Goal: Information Seeking & Learning: Find specific fact

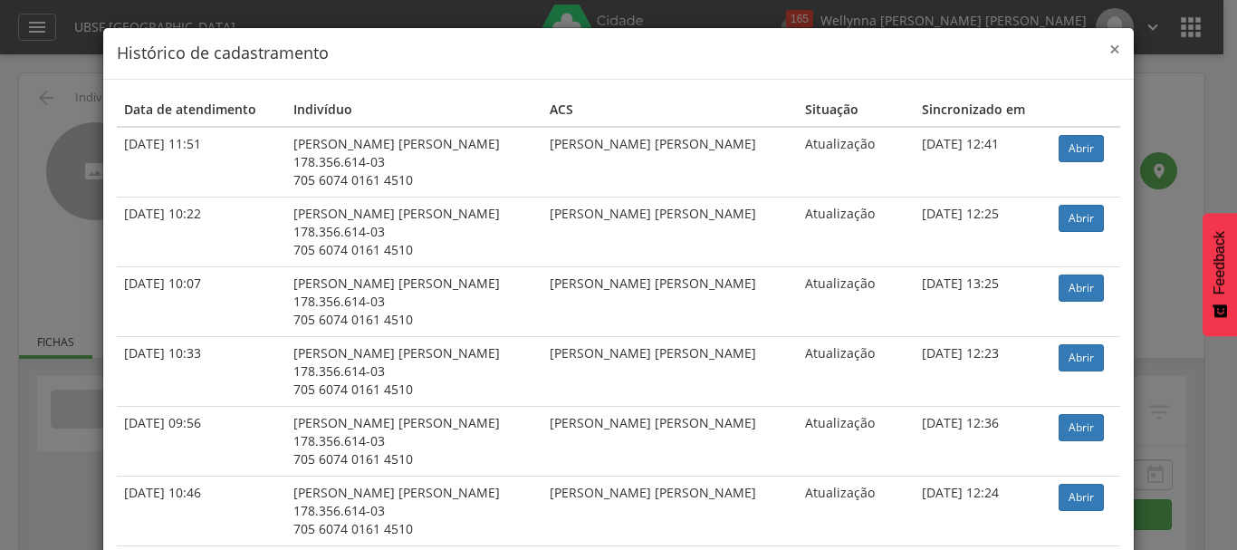
click at [1109, 48] on span "×" at bounding box center [1114, 48] width 11 height 25
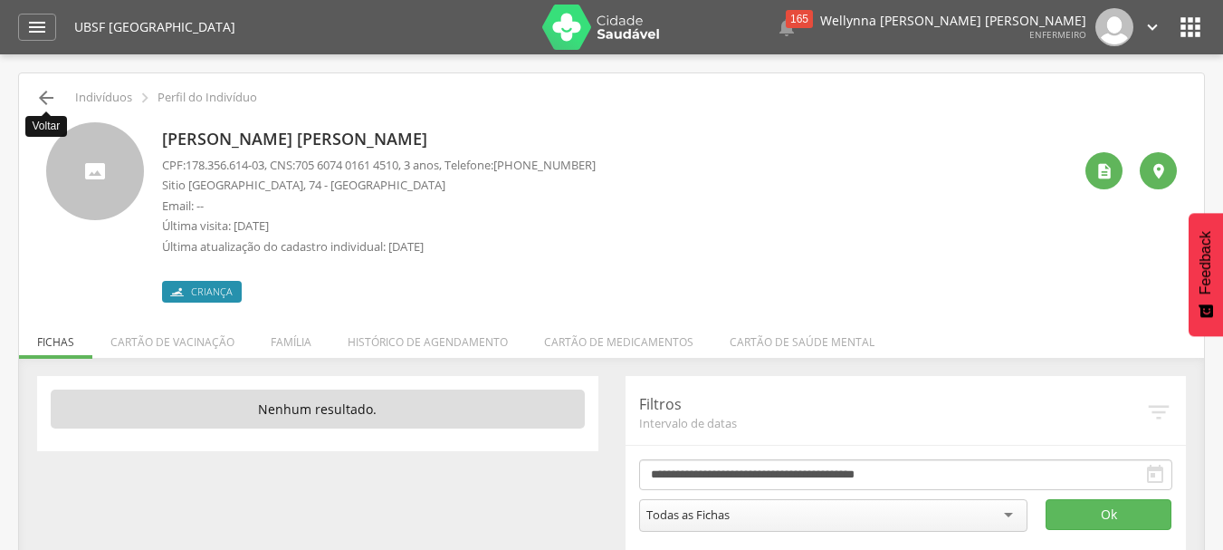
click at [55, 101] on icon "" at bounding box center [46, 98] width 22 height 22
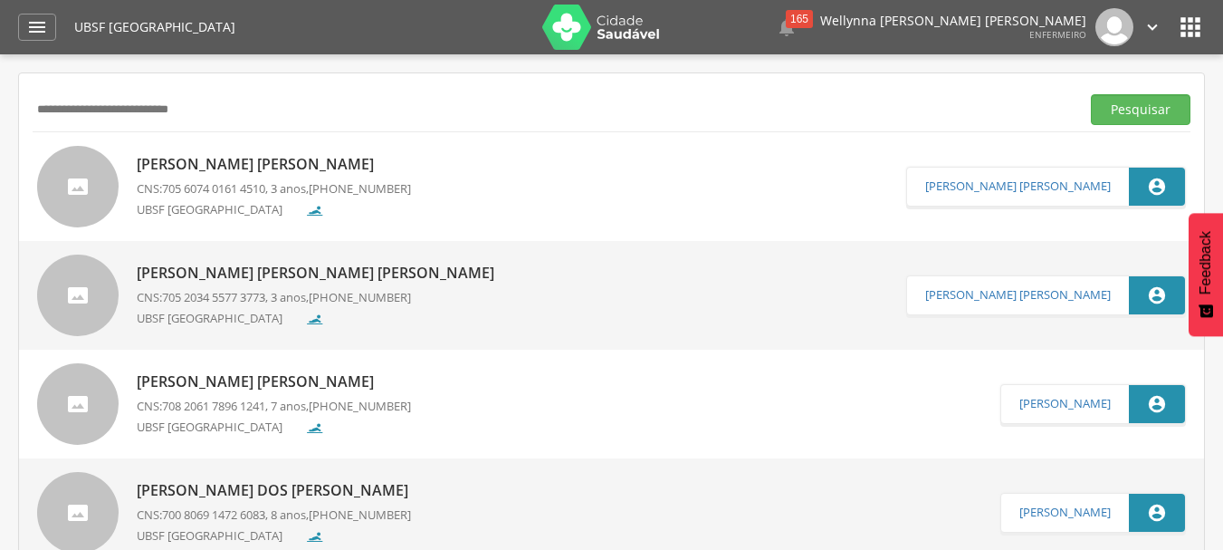
type input "**********"
click at [1091, 94] on button "Pesquisar" at bounding box center [1141, 109] width 100 height 31
click at [346, 194] on span "(83) 99110-0463" at bounding box center [366, 189] width 102 height 16
type input "**********"
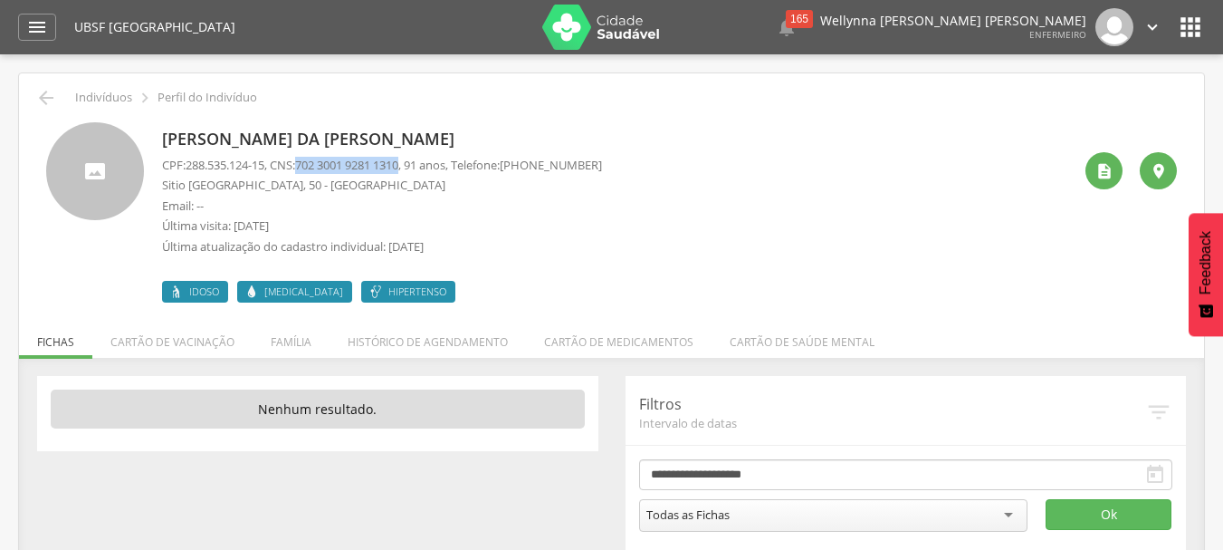
drag, startPoint x: 306, startPoint y: 162, endPoint x: 416, endPoint y: 163, distance: 109.6
click at [416, 163] on p "CPF: 288.535.124-15 , CNS: 702 3001 9281 1310 , 91 anos, Telefone: (83) 99110-0…" at bounding box center [382, 165] width 440 height 17
copy p "702 3001 9281 1310"
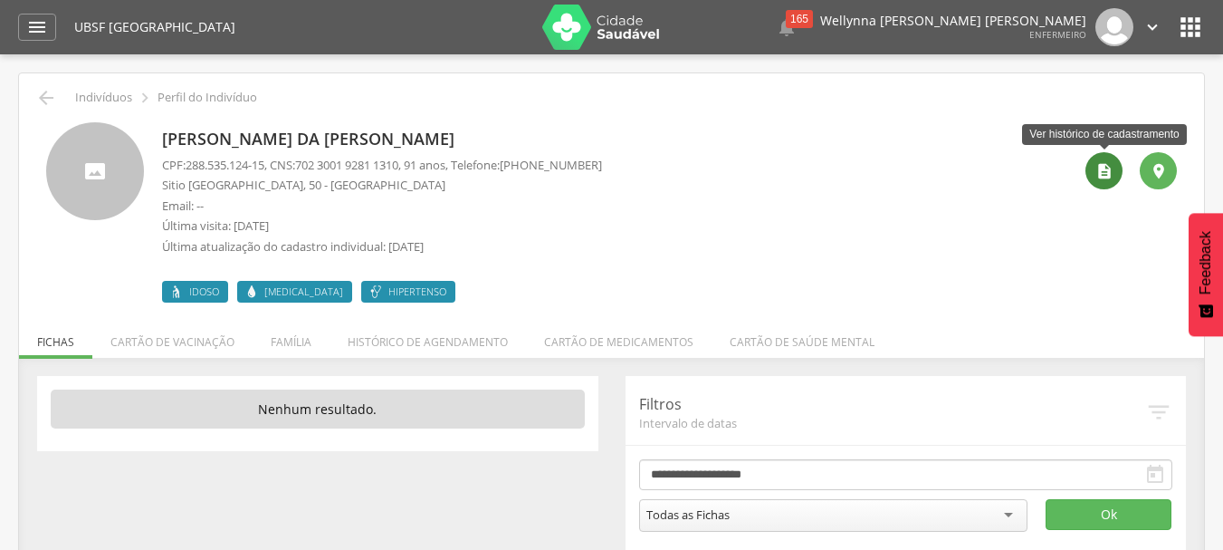
click at [1101, 176] on icon "" at bounding box center [1105, 171] width 18 height 18
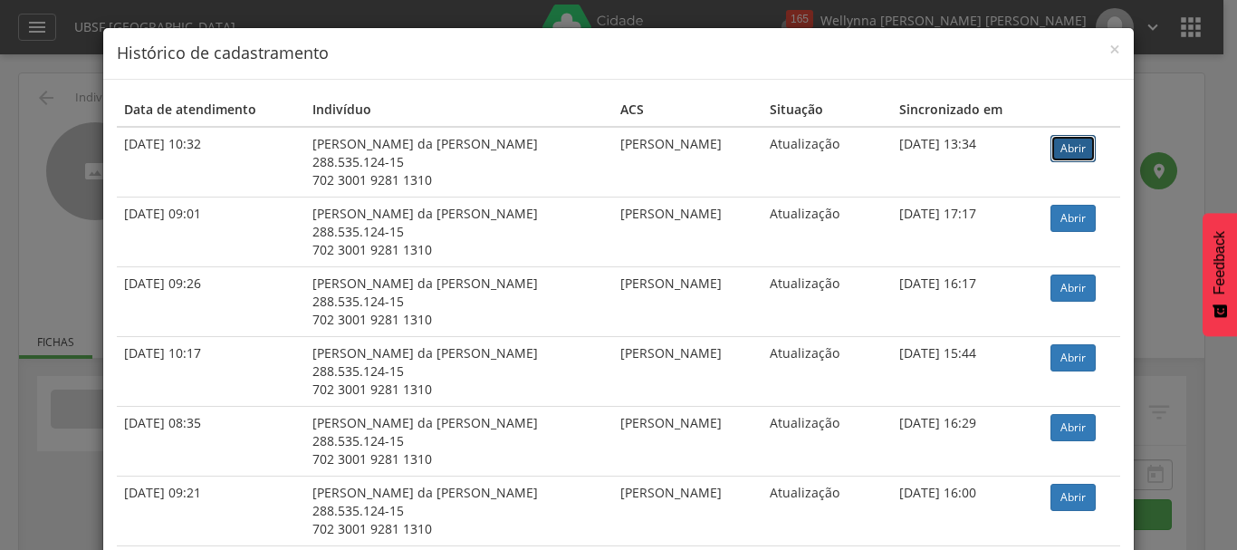
click at [1069, 141] on link "Abrir" at bounding box center [1072, 148] width 45 height 27
click at [1109, 47] on span "×" at bounding box center [1114, 48] width 11 height 25
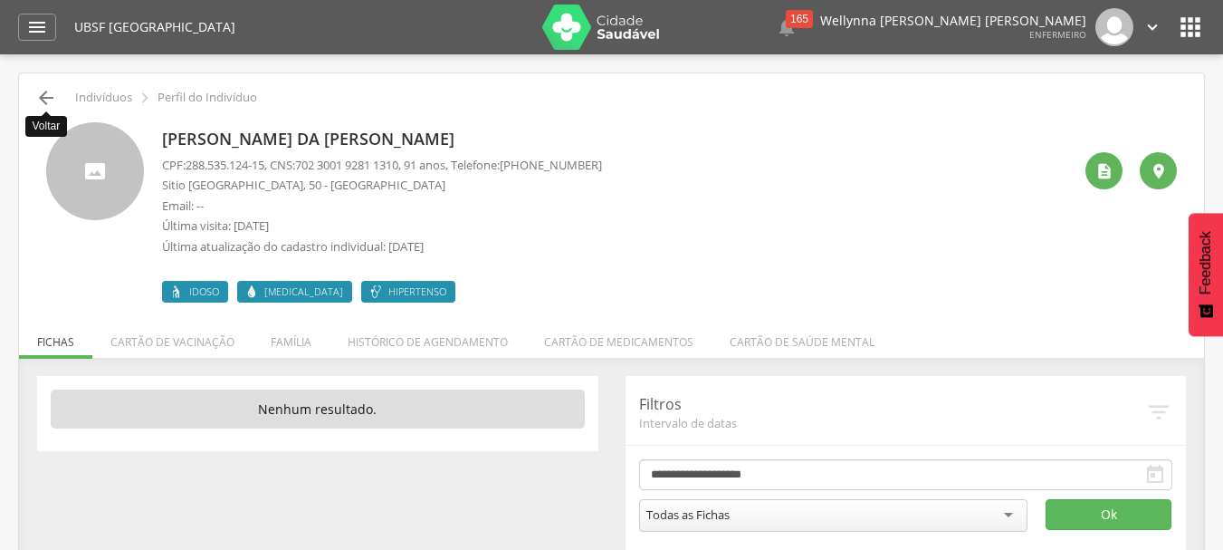
click at [40, 98] on icon "" at bounding box center [46, 98] width 22 height 22
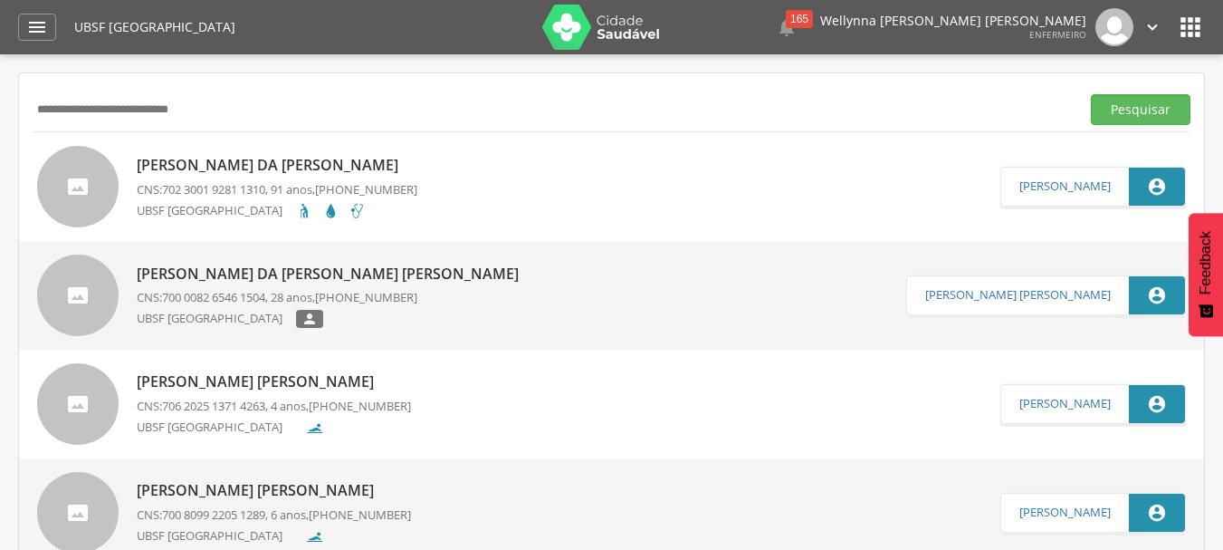
drag, startPoint x: 282, startPoint y: 110, endPoint x: 0, endPoint y: 136, distance: 282.8
click at [0, 136] on div " Supervisão  Distritos  Ubs Coordenador: - Queimadas / PB Intervalo de Tempo…" at bounding box center [611, 329] width 1223 height 550
click at [1091, 94] on button "Pesquisar" at bounding box center [1141, 109] width 100 height 31
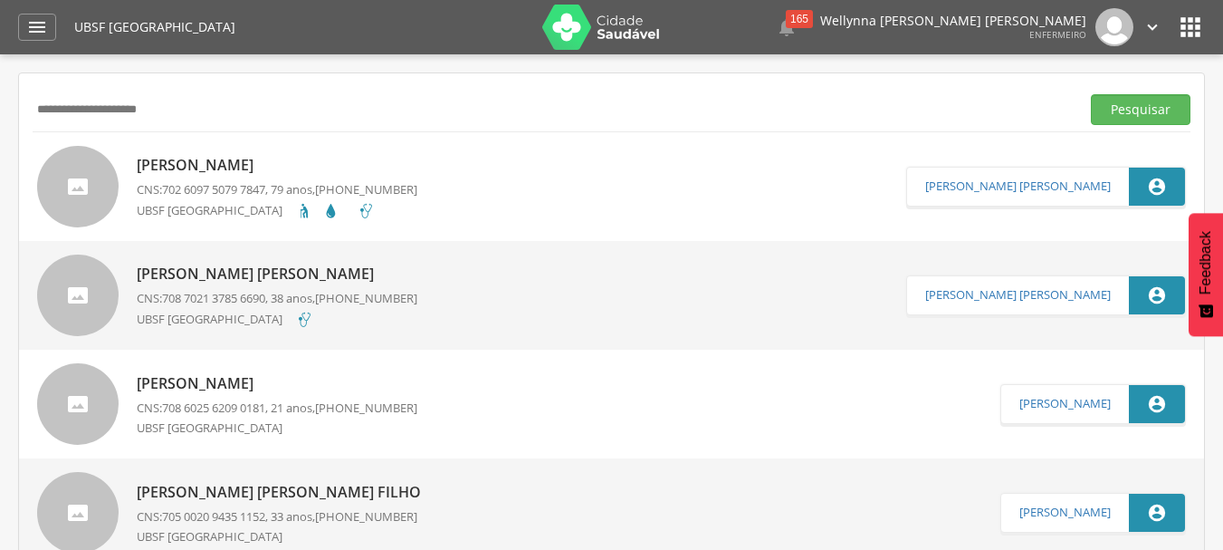
click at [380, 194] on span "(83) 99158-1644" at bounding box center [366, 189] width 102 height 16
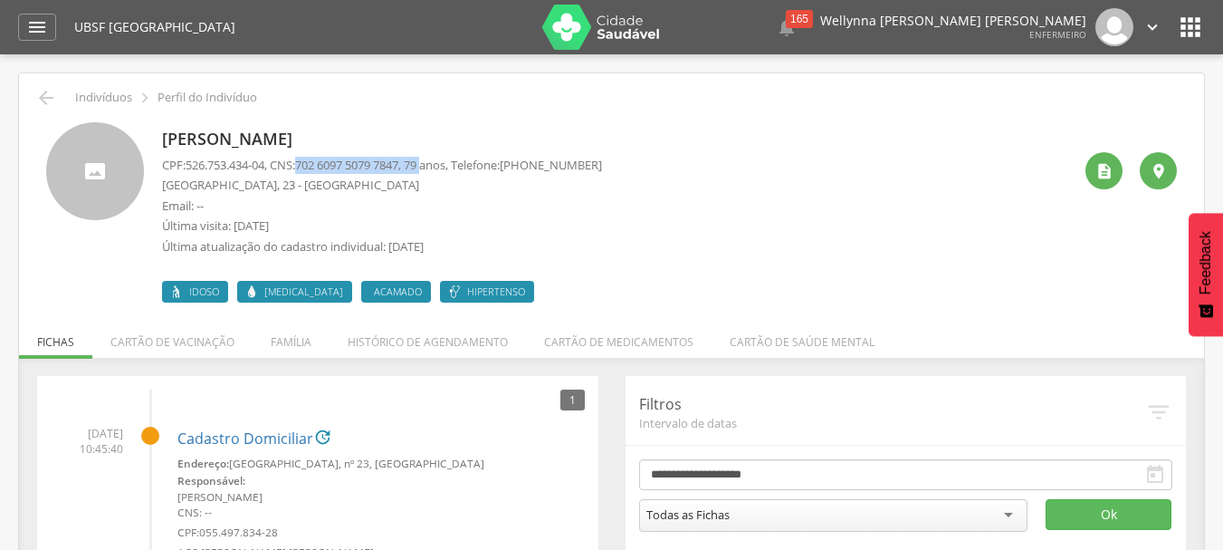
drag, startPoint x: 306, startPoint y: 163, endPoint x: 442, endPoint y: 168, distance: 135.9
click at [442, 168] on p "CPF: 526.753.434-04 , CNS: 702 6097 5079 7847 , 79 anos, Telefone: (83) 99158-1…" at bounding box center [382, 165] width 440 height 17
copy p "702 6097 5079 7847 , 79"
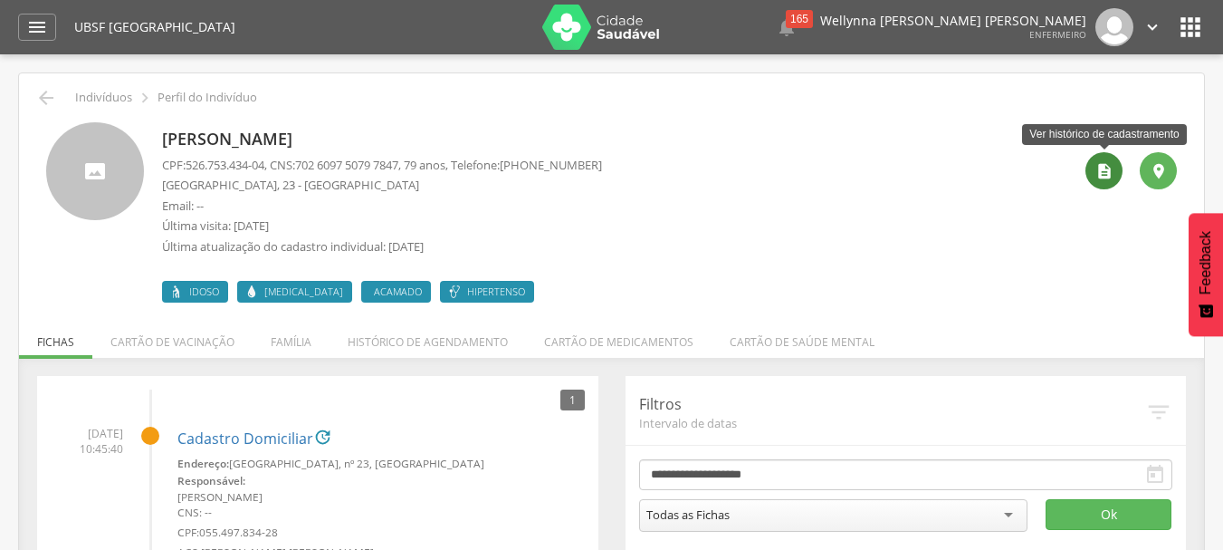
click at [1108, 168] on icon "" at bounding box center [1105, 171] width 18 height 18
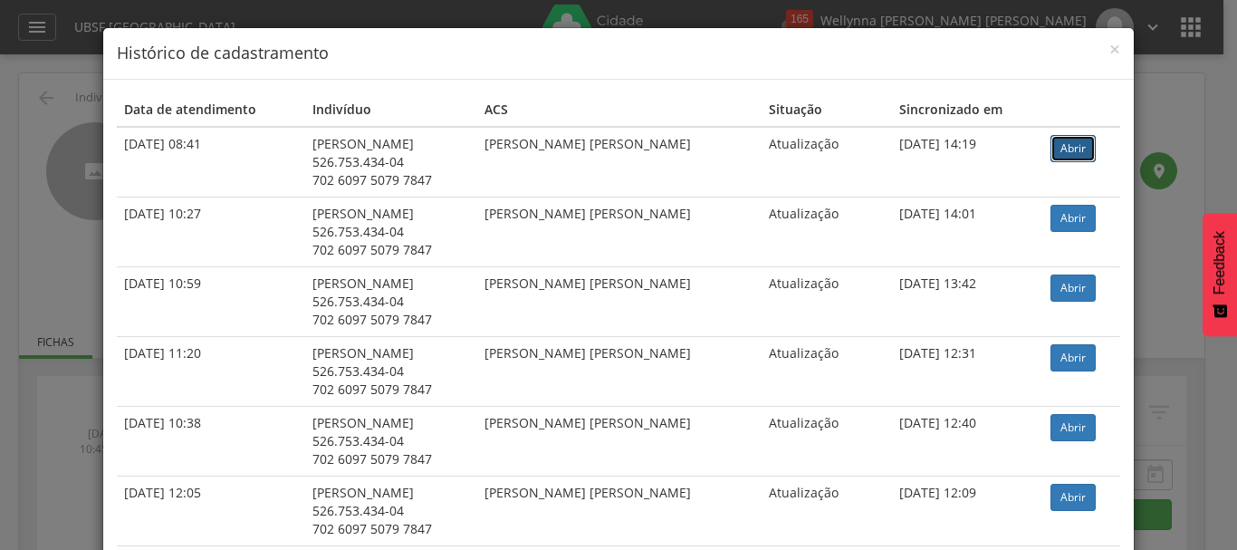
click at [1064, 141] on link "Abrir" at bounding box center [1072, 148] width 45 height 27
click at [1109, 50] on span "×" at bounding box center [1114, 48] width 11 height 25
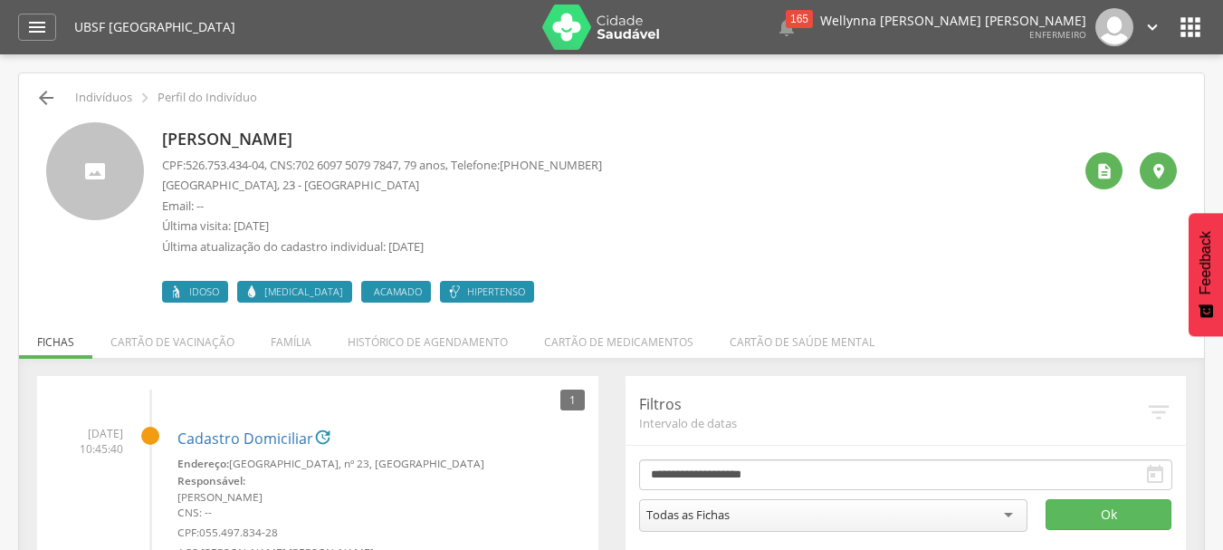
click at [45, 89] on icon "" at bounding box center [46, 98] width 22 height 22
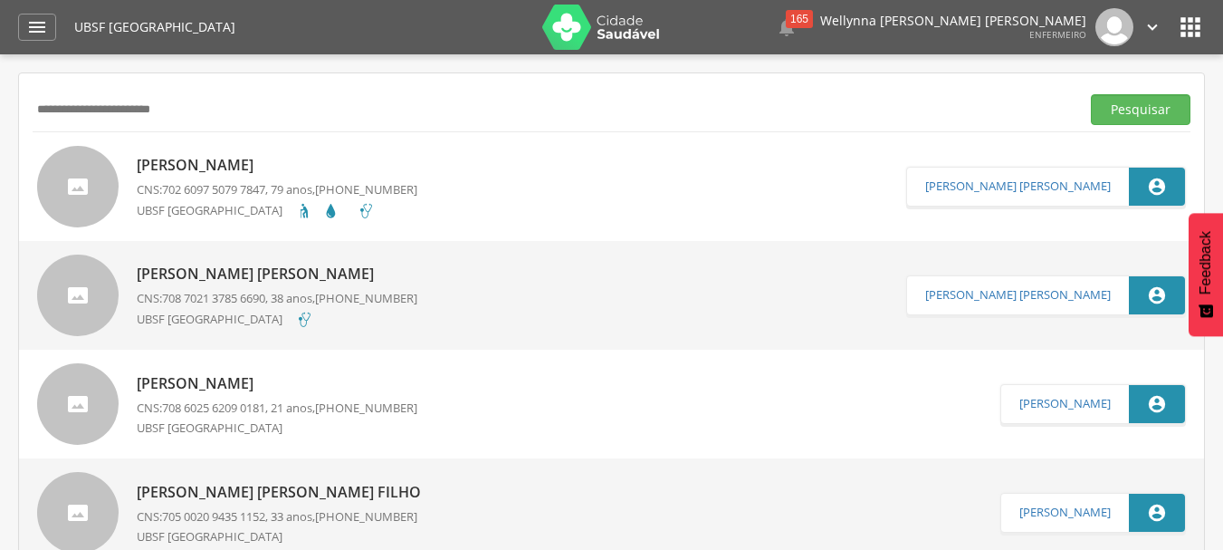
type input "**********"
click at [1091, 94] on button "Pesquisar" at bounding box center [1141, 109] width 100 height 31
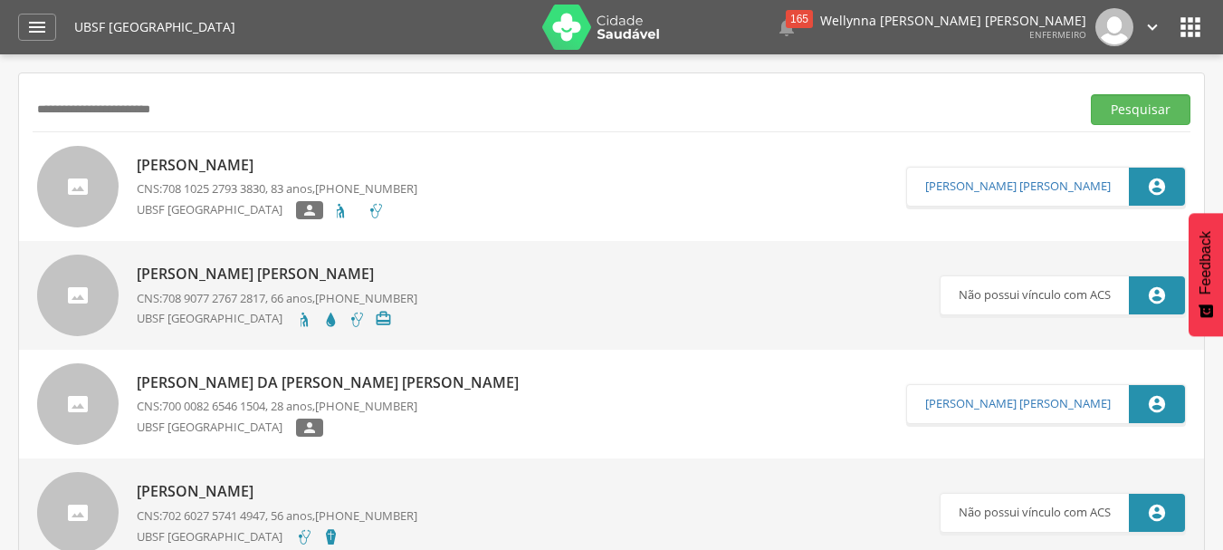
click at [277, 192] on p "CNS: 708 1025 2793 3830 , 83 anos, (83) 99306-2878" at bounding box center [277, 188] width 281 height 17
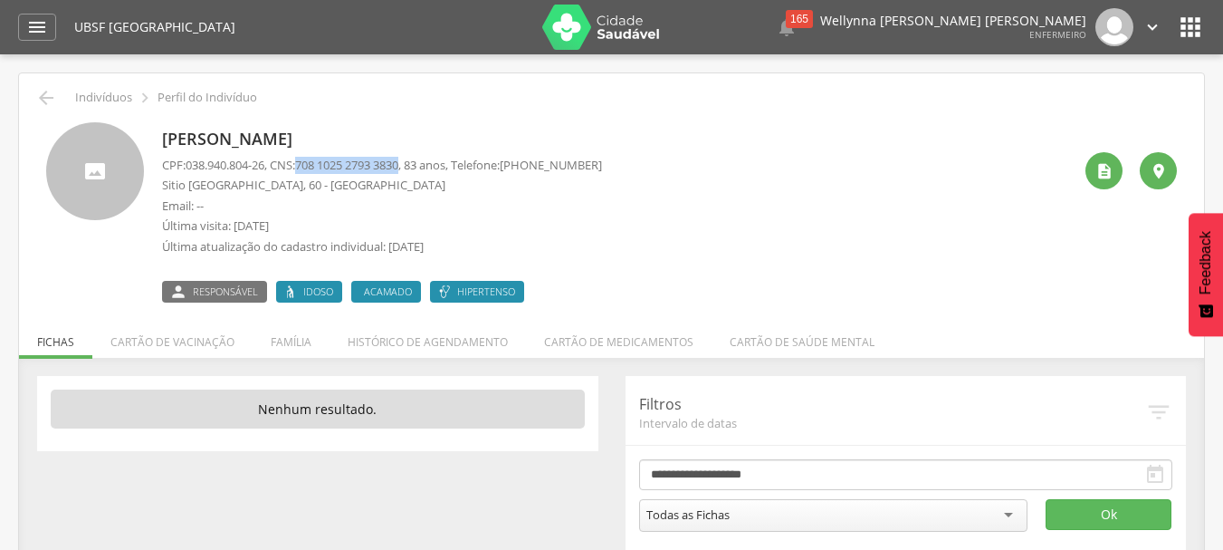
drag, startPoint x: 309, startPoint y: 164, endPoint x: 415, endPoint y: 164, distance: 105.9
click at [398, 164] on span "708 1025 2793 3830" at bounding box center [346, 165] width 103 height 16
copy span "708 1025 2793 3830"
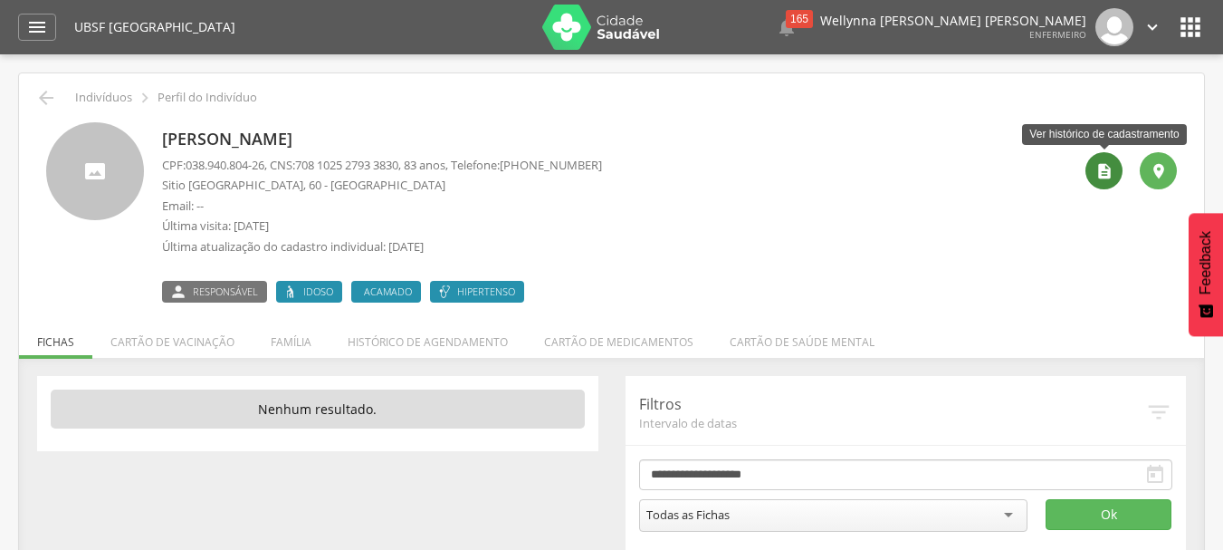
click at [1103, 181] on div "" at bounding box center [1104, 170] width 37 height 37
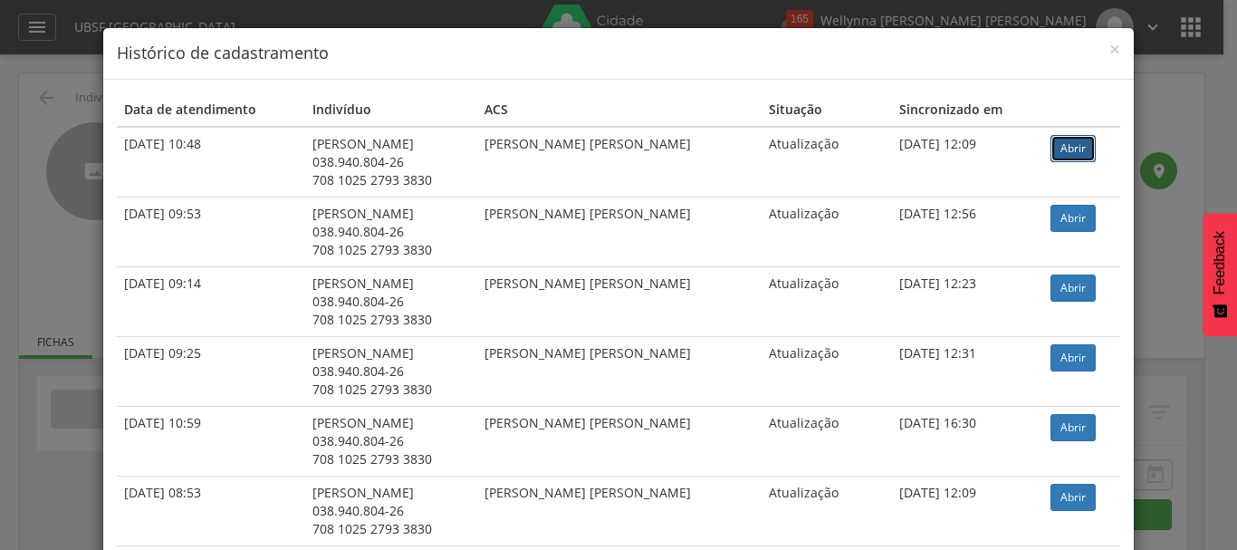
click at [1058, 155] on link "Abrir" at bounding box center [1072, 148] width 45 height 27
click at [1109, 55] on span "×" at bounding box center [1114, 48] width 11 height 25
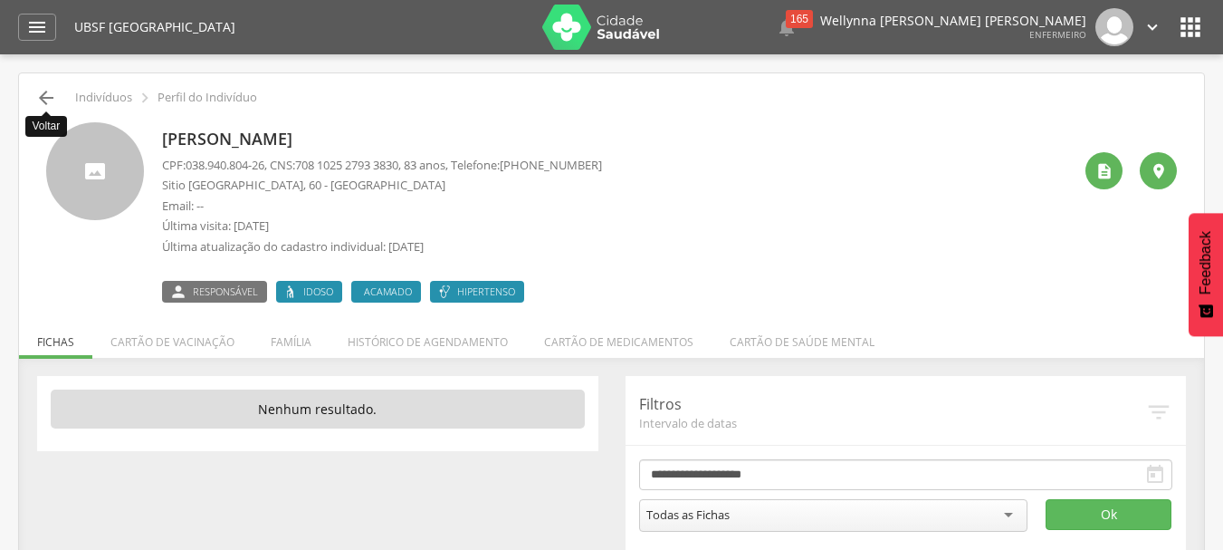
click at [41, 100] on icon "" at bounding box center [46, 98] width 22 height 22
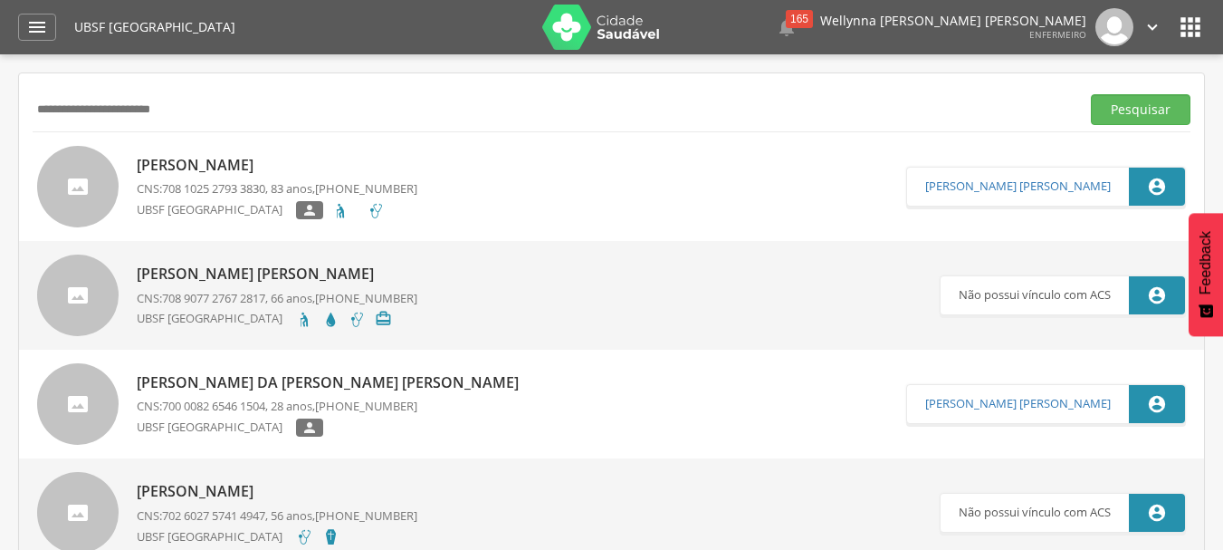
drag, startPoint x: 245, startPoint y: 113, endPoint x: 0, endPoint y: 123, distance: 245.6
click at [0, 123] on div " Supervisão  Distritos  Ubs Coordenador: - Queimadas / PB Intervalo de Tempo…" at bounding box center [611, 329] width 1223 height 550
type input "**********"
click at [1091, 94] on button "Pesquisar" at bounding box center [1141, 109] width 100 height 31
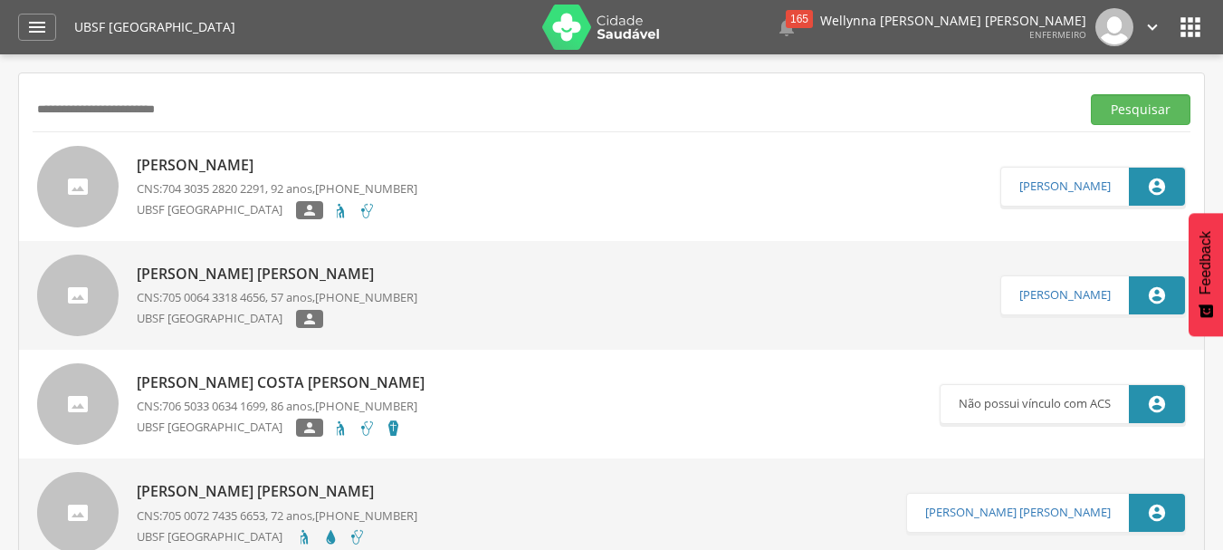
click at [451, 206] on link "Sebastiana Maria da Conceição CNS: 704 3035 2820 2291 , 92 anos, (83) 99123-844…" at bounding box center [519, 186] width 964 height 81
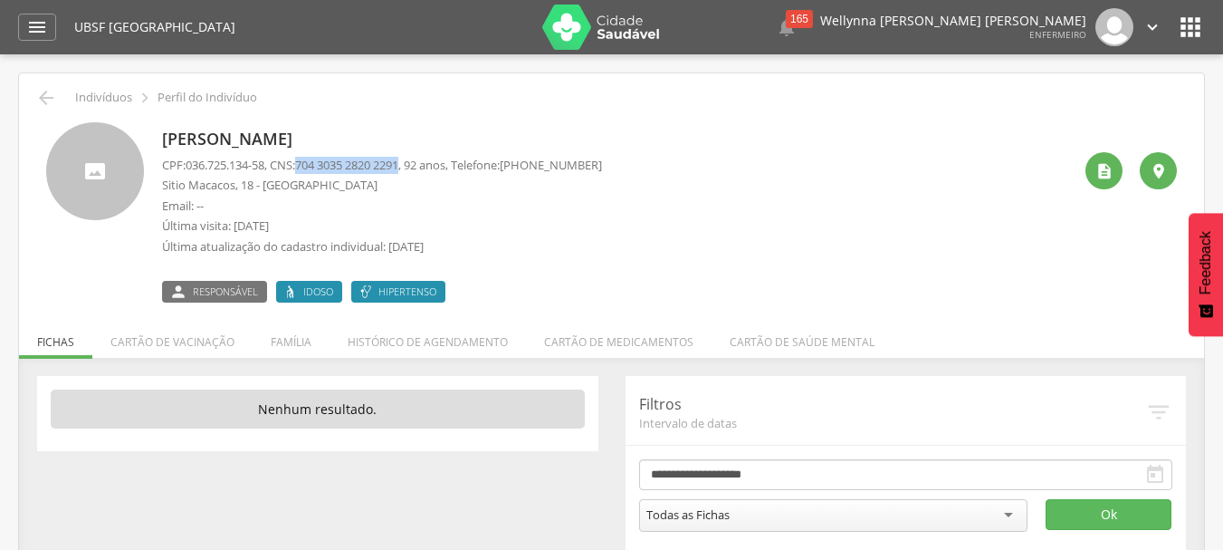
drag, startPoint x: 307, startPoint y: 164, endPoint x: 418, endPoint y: 169, distance: 111.5
click at [418, 169] on p "CPF: 036.725.134-58 , CNS: 704 3035 2820 2291 , 92 anos, Telefone: (83) 99123-8…" at bounding box center [382, 165] width 440 height 17
copy span "704 3035 2820 2291"
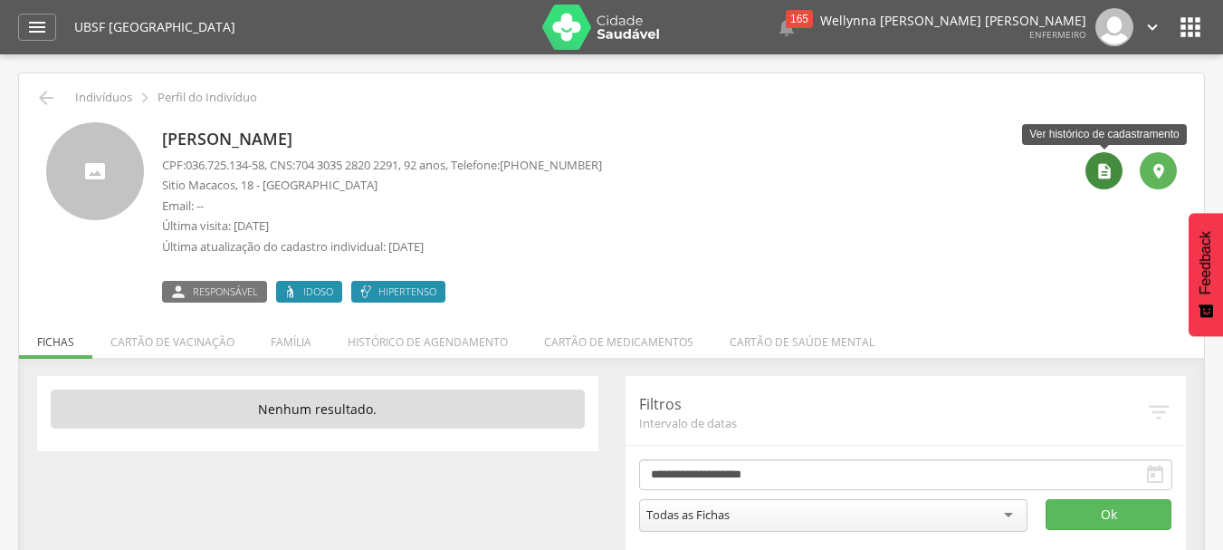
click at [1104, 179] on icon "" at bounding box center [1105, 171] width 18 height 18
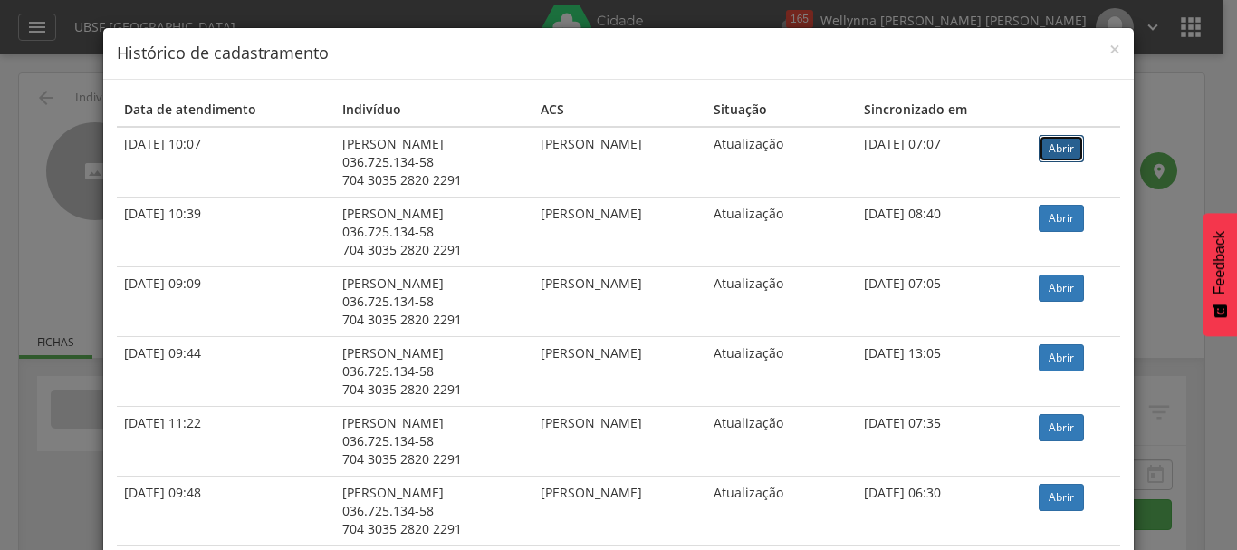
click at [1068, 151] on link "Abrir" at bounding box center [1061, 148] width 45 height 27
click at [1112, 46] on span "×" at bounding box center [1114, 48] width 11 height 25
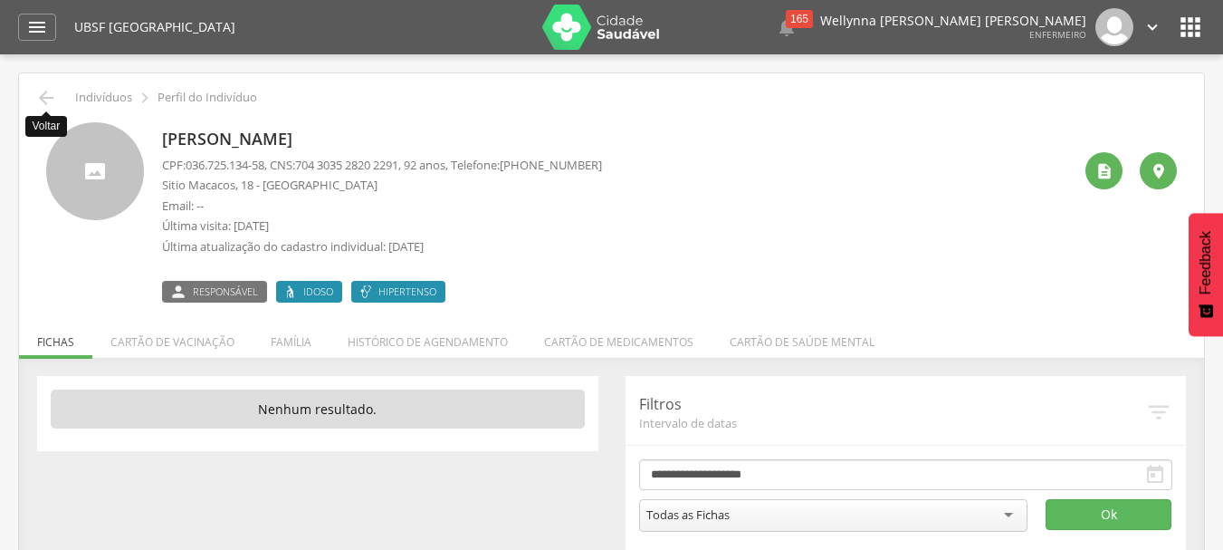
click at [31, 93] on div " Voltar Indivíduos  Perfil do Indivíduo Sebastiana Maria da Conceição CPF: 03…" at bounding box center [611, 322] width 1185 height 499
click at [37, 101] on icon "" at bounding box center [46, 98] width 22 height 22
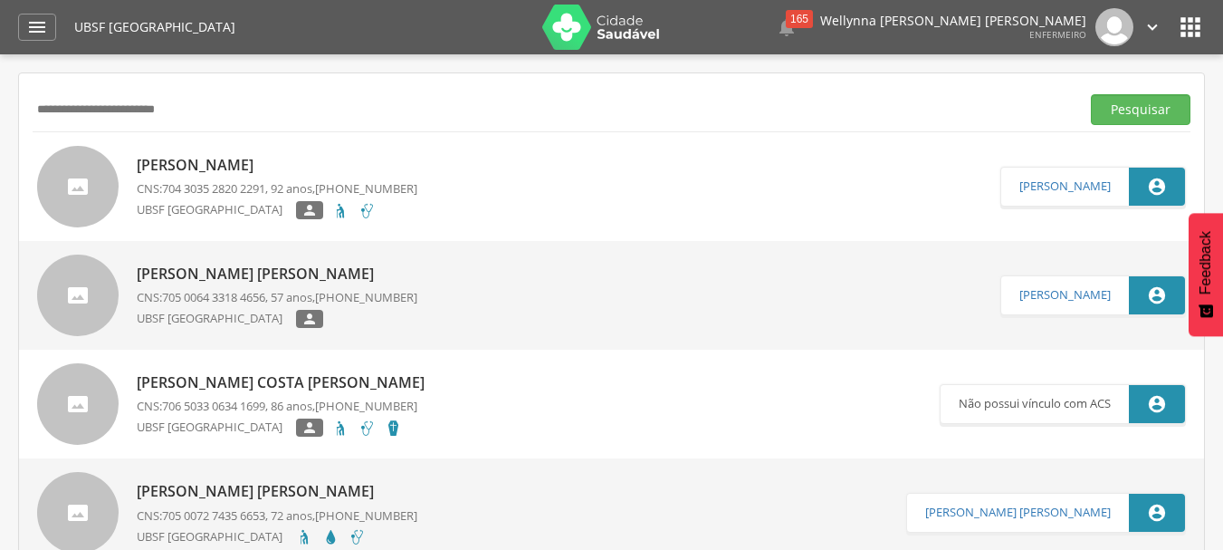
drag, startPoint x: 240, startPoint y: 117, endPoint x: 0, endPoint y: 131, distance: 240.4
click at [0, 131] on div " Supervisão  Distritos  Ubs Coordenador: - Queimadas / PB Intervalo de Tempo…" at bounding box center [611, 329] width 1223 height 550
type input "**********"
click at [1091, 94] on button "Pesquisar" at bounding box center [1141, 109] width 100 height 31
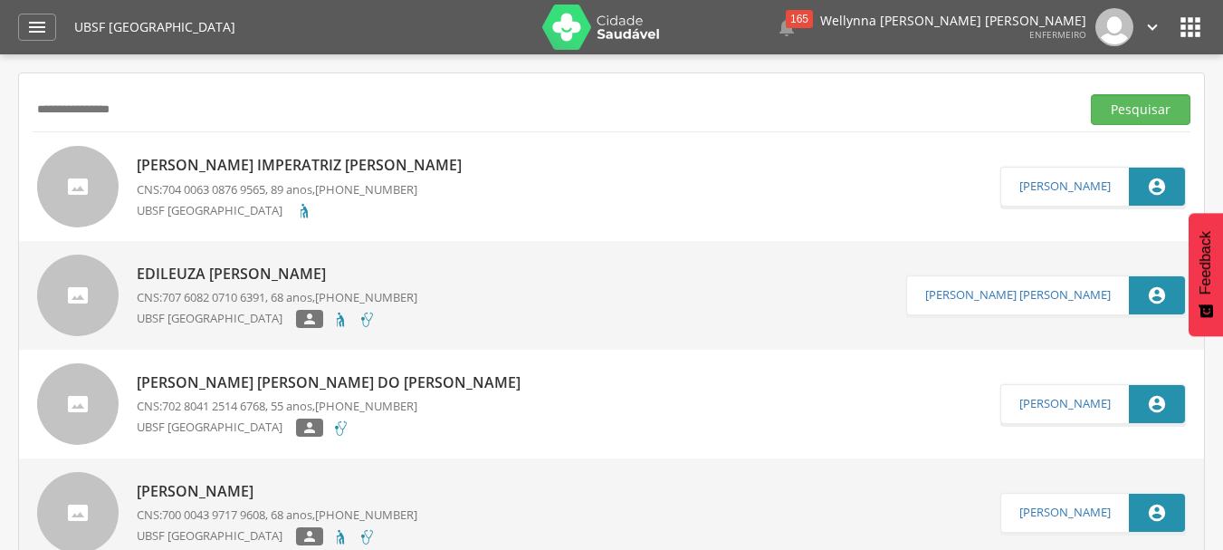
click at [324, 190] on p "CNS: 704 0063 0876 9565 , 89 anos, (83) 99389-5334" at bounding box center [304, 189] width 334 height 17
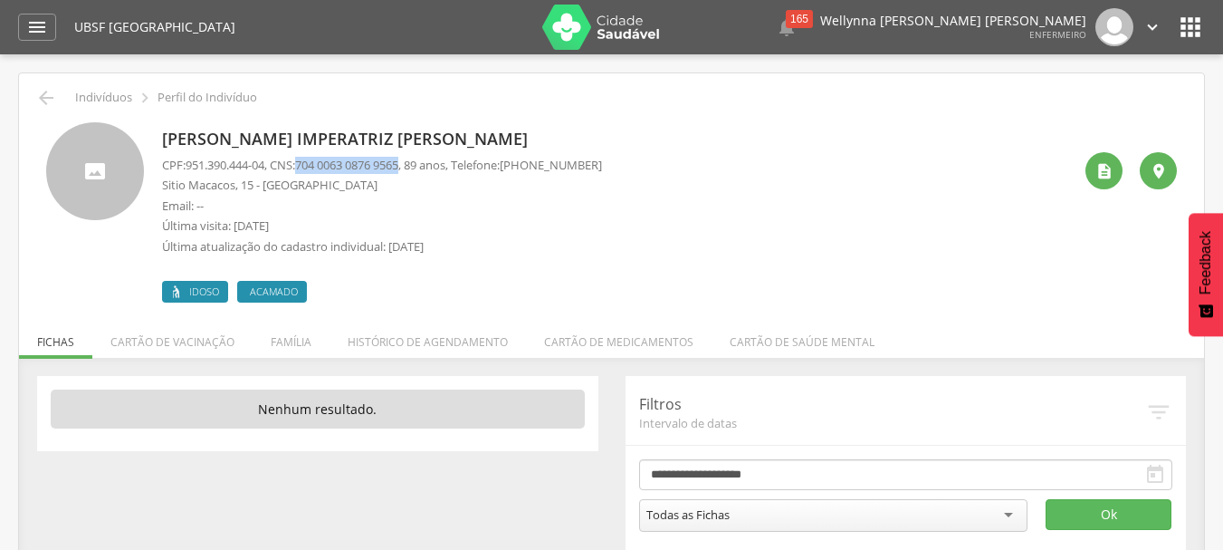
drag, startPoint x: 308, startPoint y: 161, endPoint x: 419, endPoint y: 169, distance: 111.7
click at [419, 169] on p "CPF: 951.390.444-04 , CNS: 704 0063 0876 9565 , 89 anos, Telefone: (83) 99389-5…" at bounding box center [382, 165] width 440 height 17
copy span "704 0063 0876 9565"
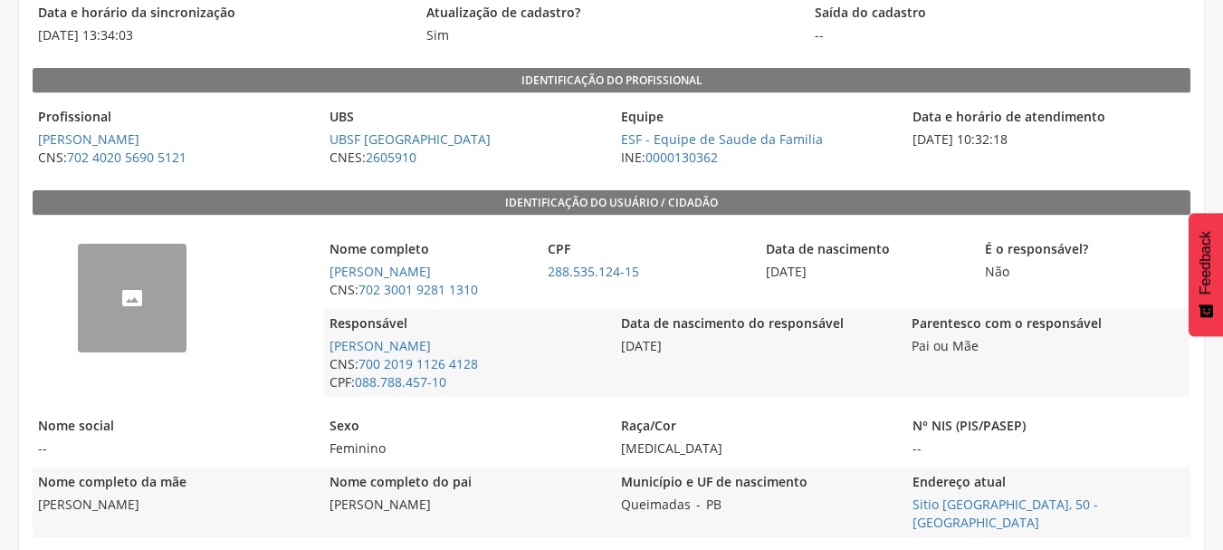
scroll to position [326, 0]
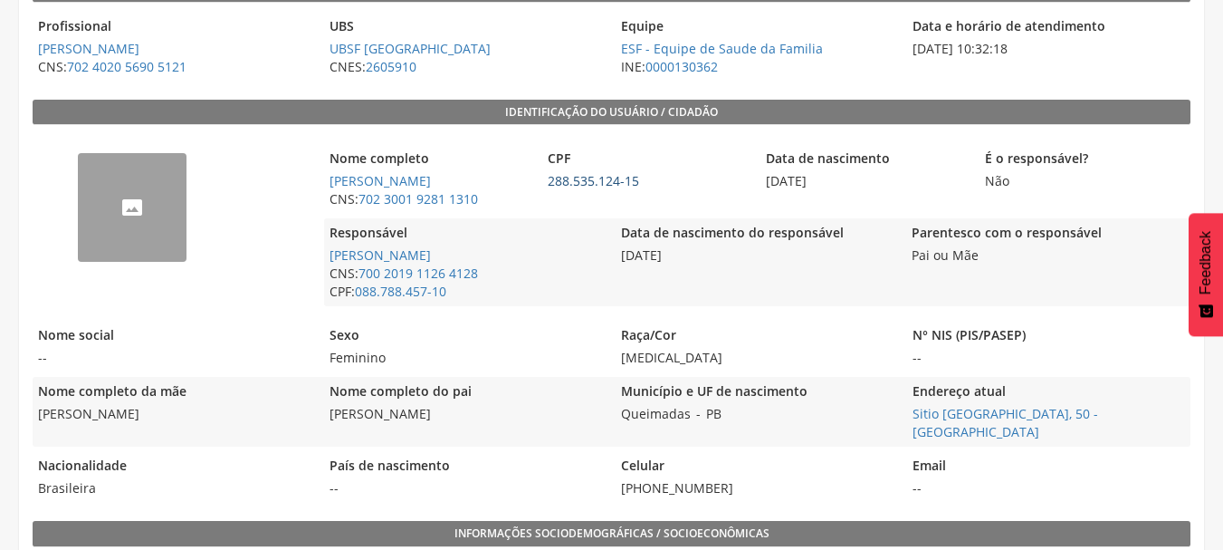
click at [570, 185] on link "288.535.124-15" at bounding box center [593, 180] width 91 height 17
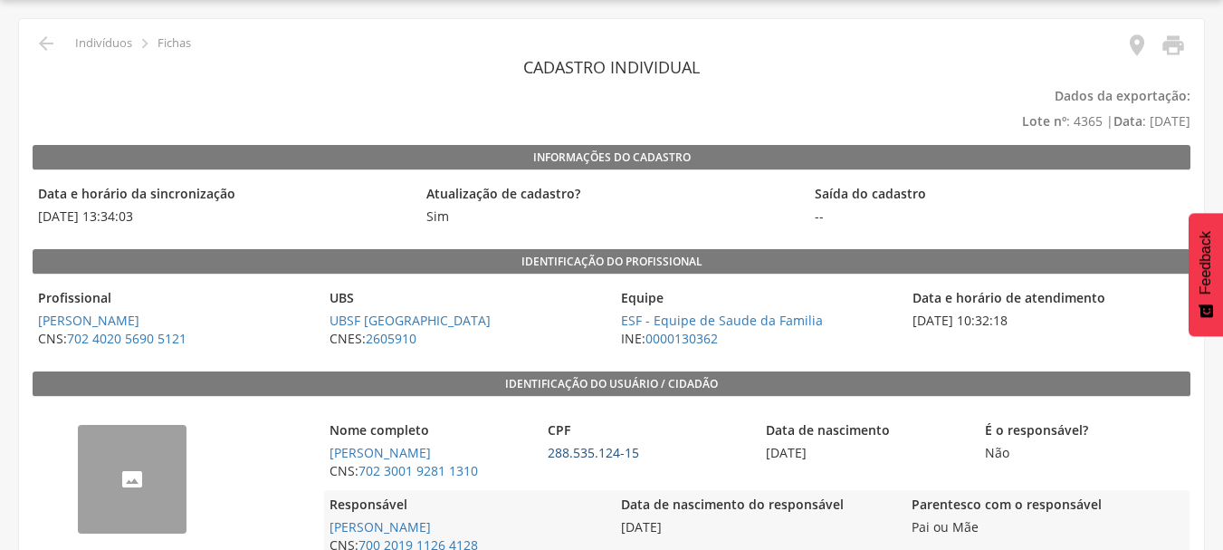
type input "**********"
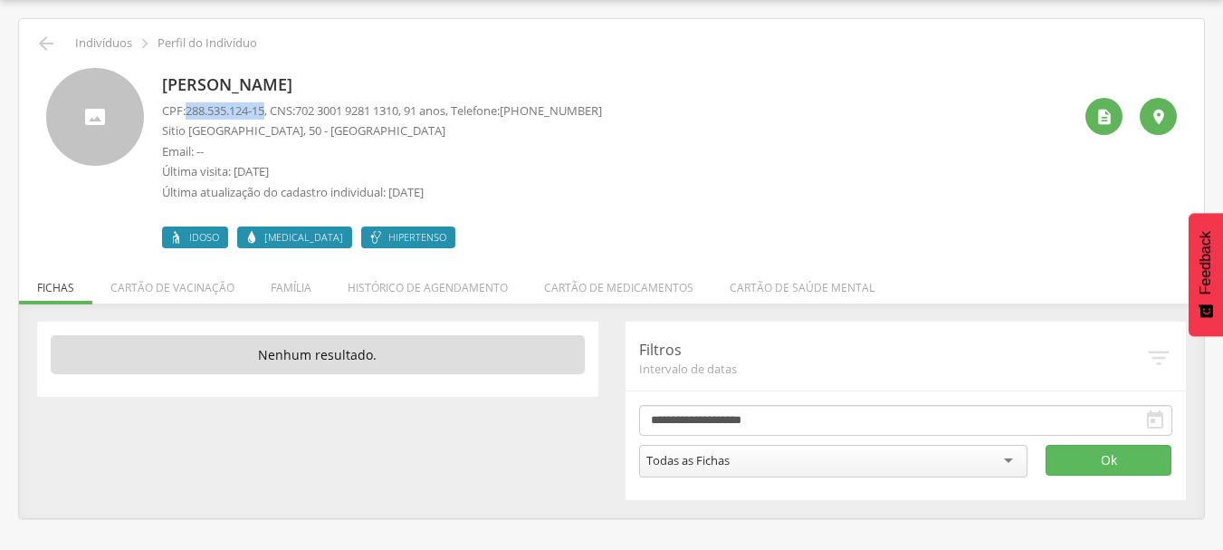
drag, startPoint x: 191, startPoint y: 106, endPoint x: 271, endPoint y: 110, distance: 79.8
click at [264, 110] on span "288.535.124-15" at bounding box center [225, 110] width 79 height 16
copy span "288.535.124-15"
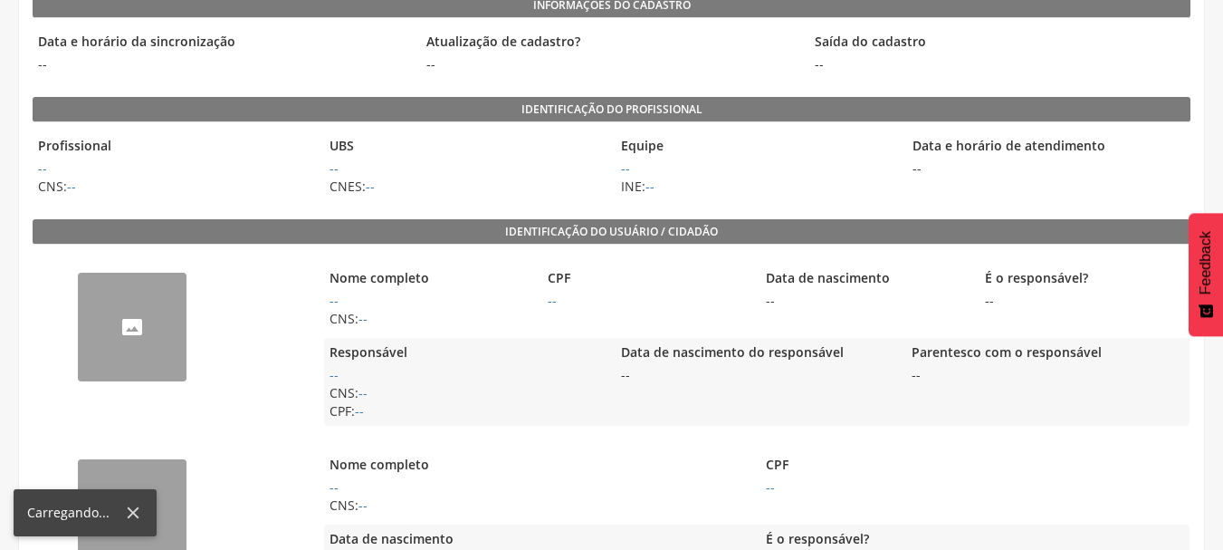
scroll to position [206, 0]
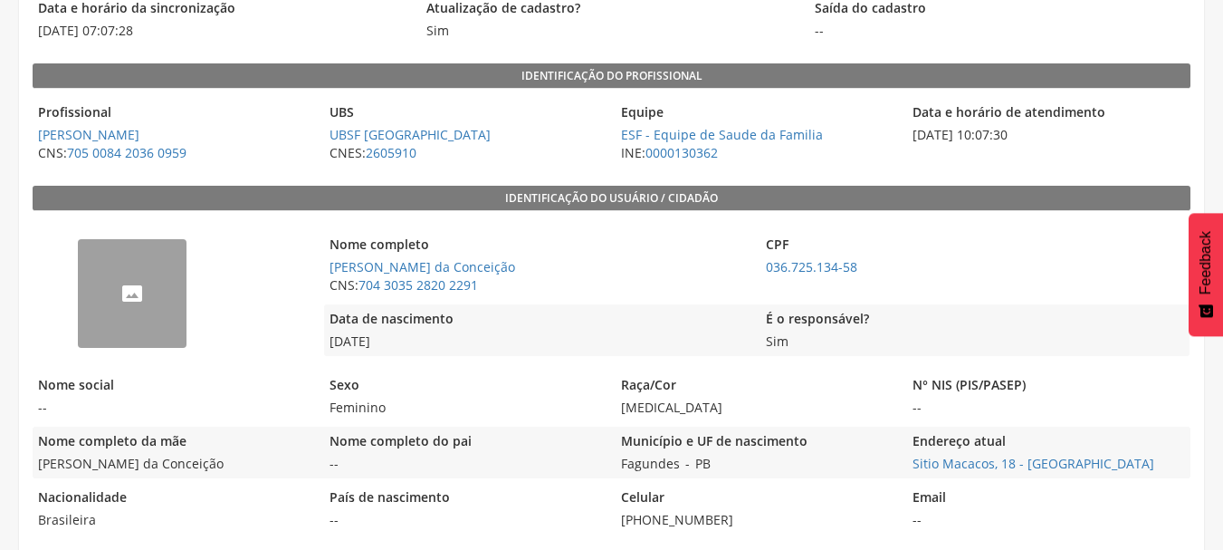
scroll to position [272, 0]
